Goal: Task Accomplishment & Management: Manage account settings

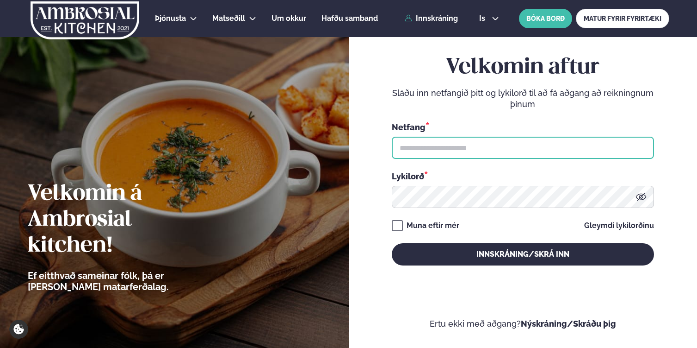
click at [432, 149] on input "text" at bounding box center [523, 148] width 262 height 22
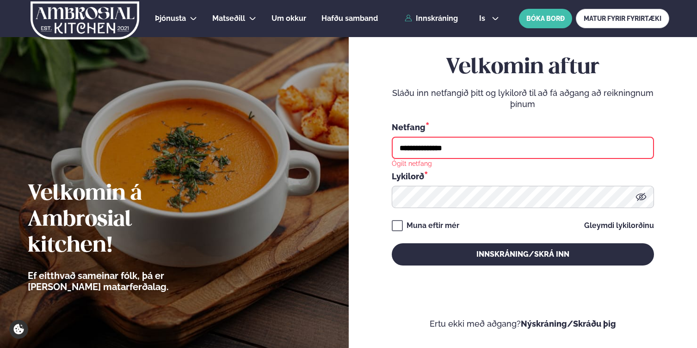
type input "**********"
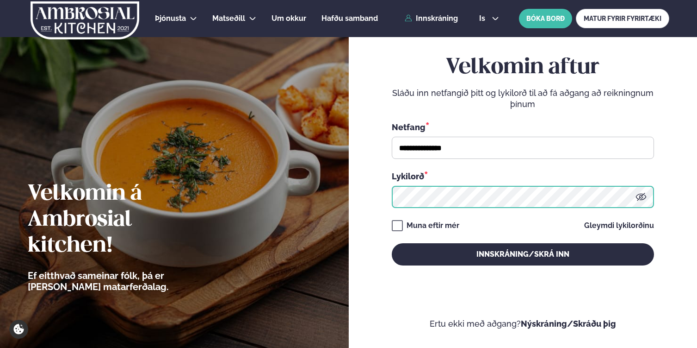
click at [392, 243] on button "Innskráning/Skrá inn" at bounding box center [523, 254] width 262 height 22
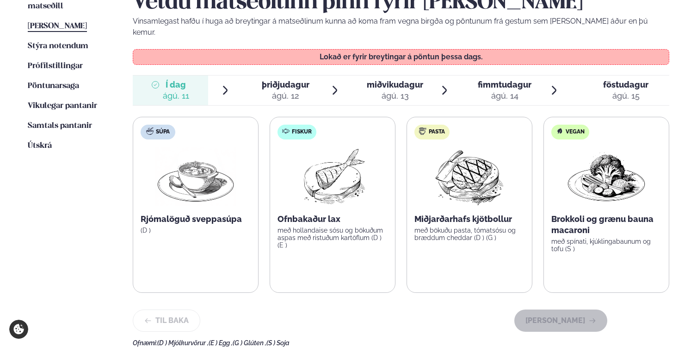
scroll to position [250, 0]
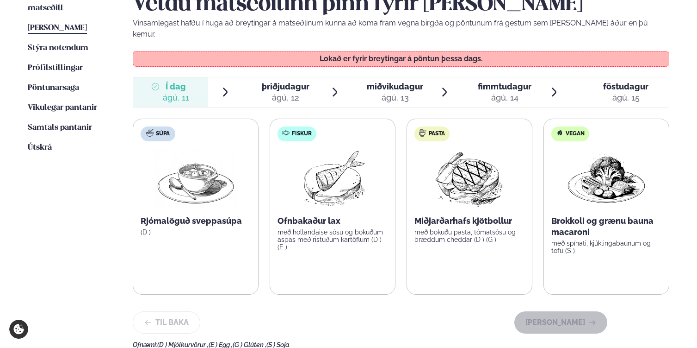
click at [286, 92] on div "ágú. 12" at bounding box center [286, 97] width 48 height 11
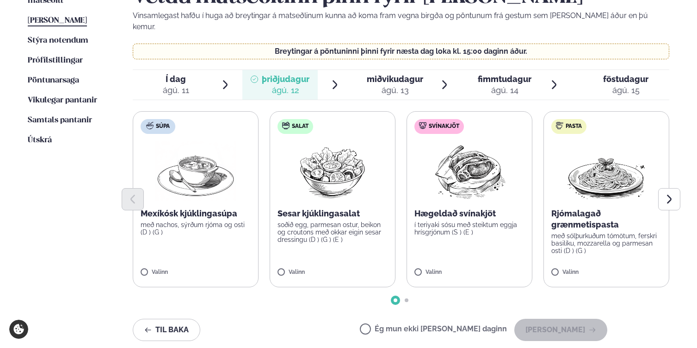
scroll to position [258, 0]
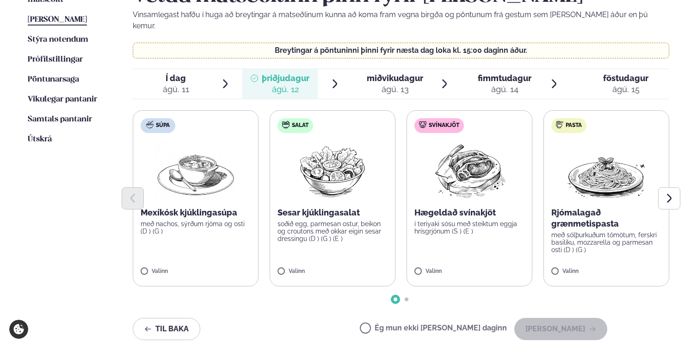
click at [390, 84] on div "ágú. 13" at bounding box center [395, 89] width 56 height 11
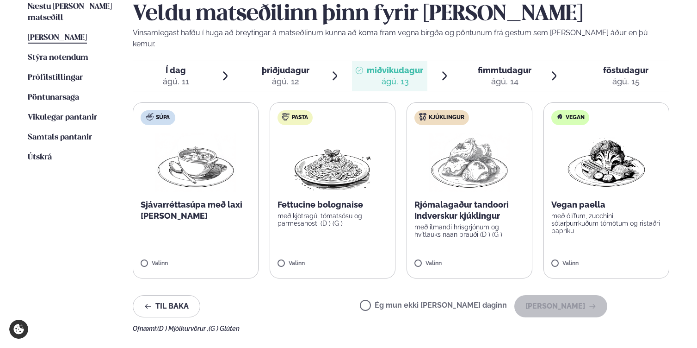
scroll to position [218, 0]
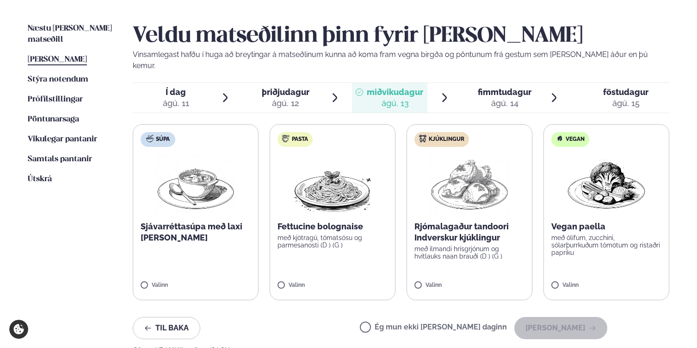
click at [505, 83] on span "fimmtudagur fim. [DATE]" at bounding box center [499, 98] width 75 height 30
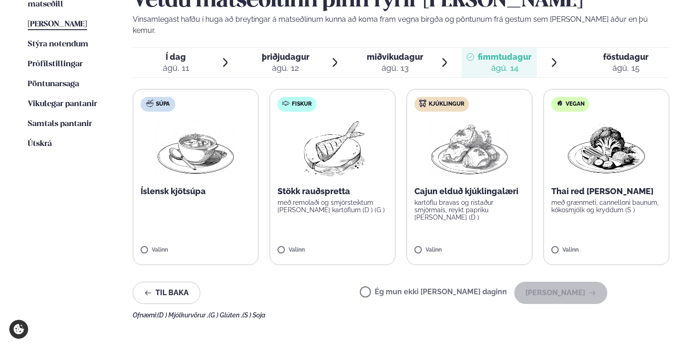
scroll to position [259, 0]
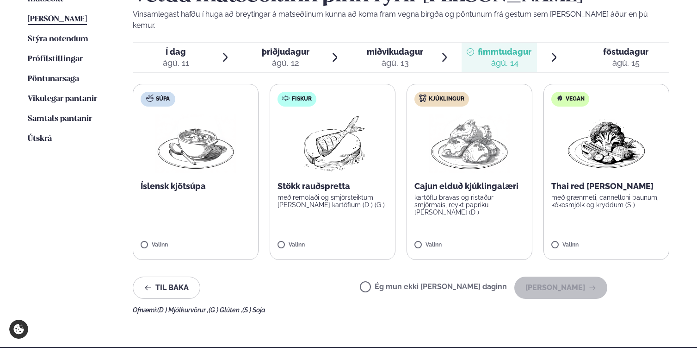
click at [336, 152] on img at bounding box center [333, 143] width 82 height 59
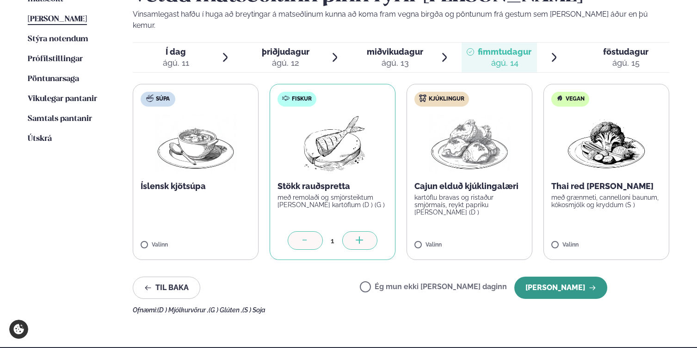
click at [564, 280] on button "[PERSON_NAME]" at bounding box center [561, 287] width 93 height 22
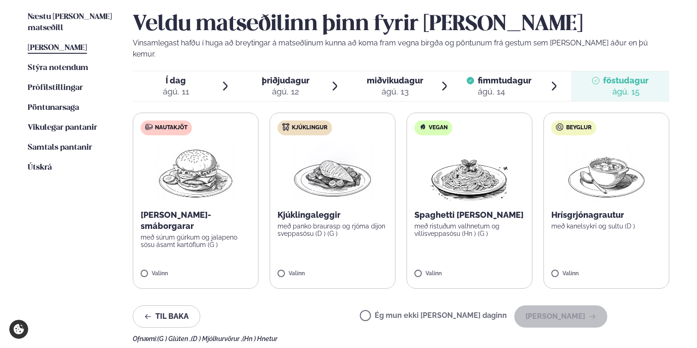
scroll to position [228, 0]
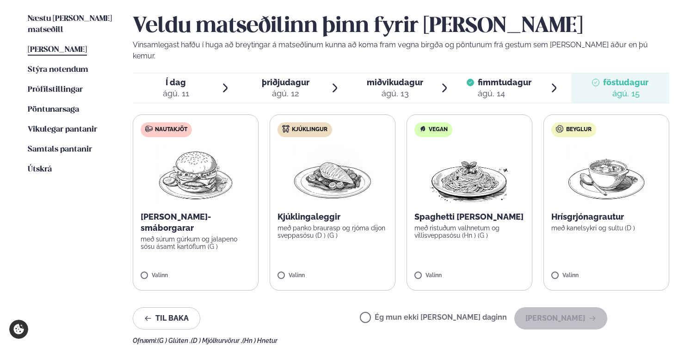
click at [396, 88] on div "ágú. 13" at bounding box center [395, 93] width 56 height 11
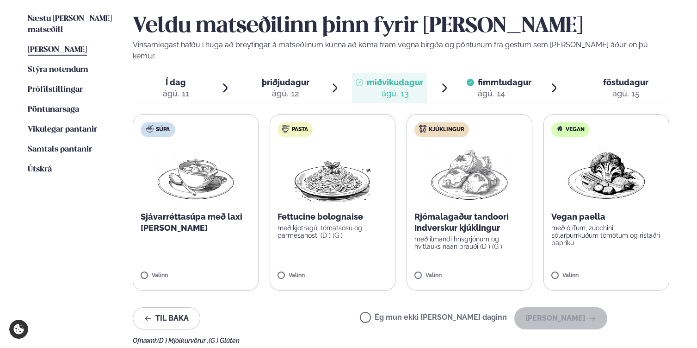
click at [315, 73] on span "þriðjudagur þri. [DATE]" at bounding box center [280, 88] width 75 height 30
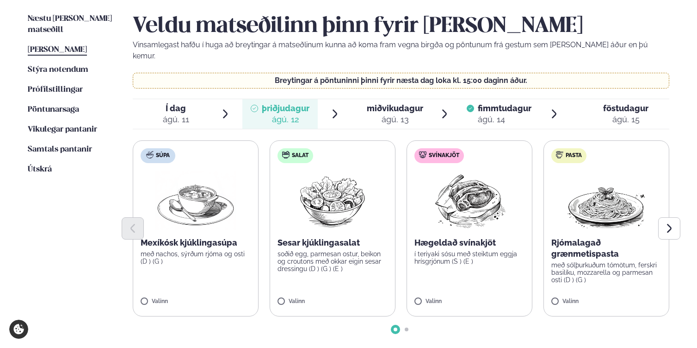
click at [394, 114] on div "ágú. 13" at bounding box center [395, 119] width 56 height 11
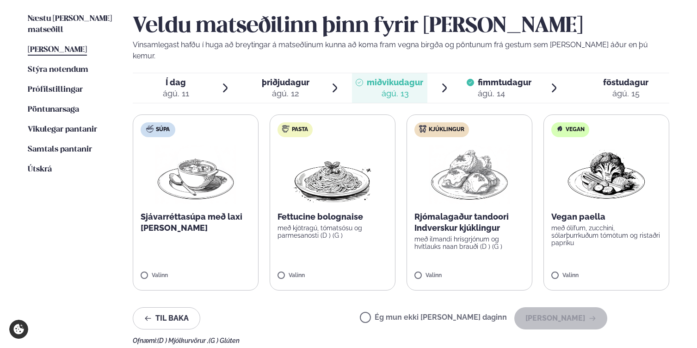
click at [636, 77] on span "föstudagur" at bounding box center [625, 82] width 45 height 10
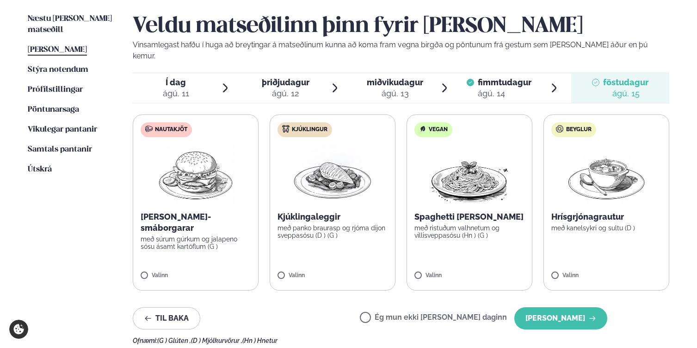
click at [387, 77] on span "miðvikudagur" at bounding box center [395, 82] width 56 height 10
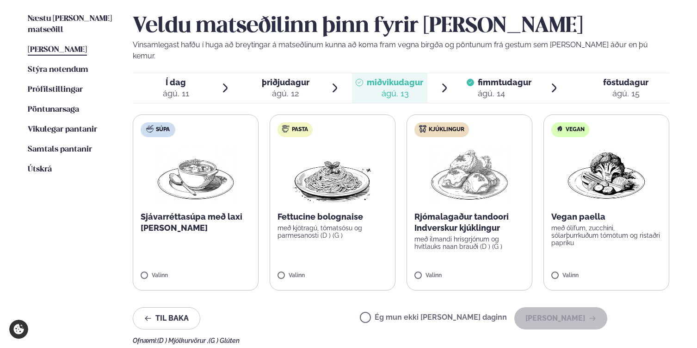
click at [398, 313] on label "Ég mun ekki [PERSON_NAME] daginn" at bounding box center [433, 318] width 147 height 10
click at [277, 77] on span "þriðjudagur" at bounding box center [286, 82] width 48 height 10
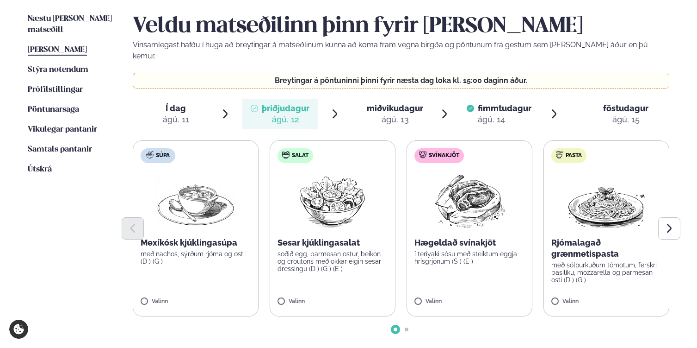
click at [201, 103] on span "Í dag Í d. [DATE]" at bounding box center [170, 114] width 75 height 30
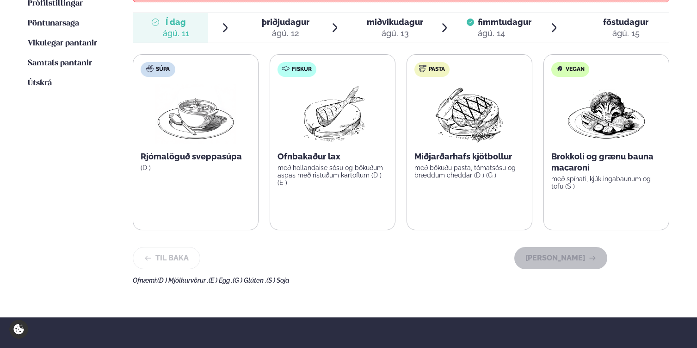
scroll to position [315, 0]
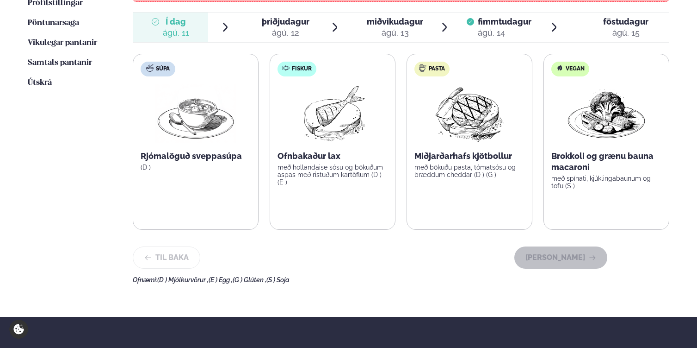
click at [617, 17] on span "föstudagur" at bounding box center [625, 22] width 45 height 10
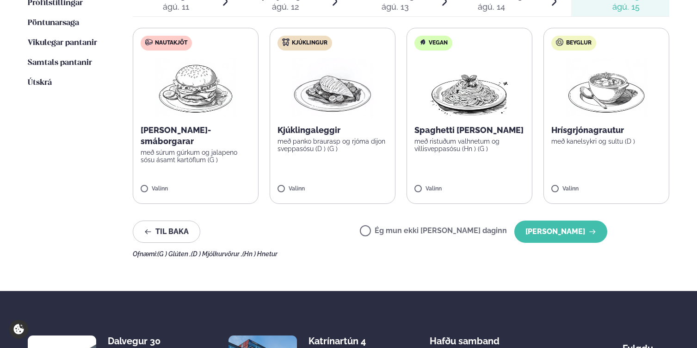
click at [556, 208] on div "Veldu matseðilinn þinn fyrir [PERSON_NAME] Vinsamlegast hafðu í huga að breytin…" at bounding box center [401, 92] width 537 height 330
click at [558, 221] on button "[PERSON_NAME]" at bounding box center [561, 231] width 93 height 22
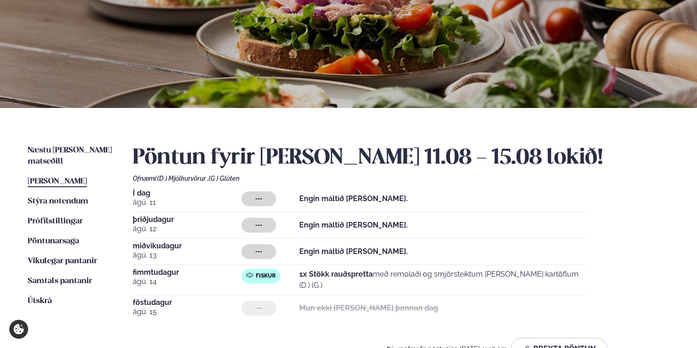
scroll to position [90, 0]
